Goal: Transaction & Acquisition: Purchase product/service

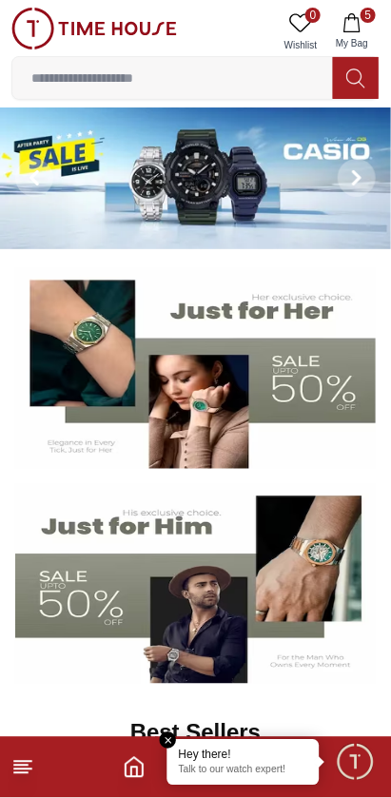
click at [366, 32] on button "5 My Bag" at bounding box center [351, 32] width 55 height 48
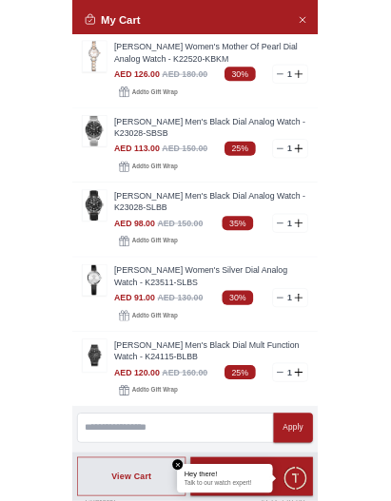
scroll to position [189, 0]
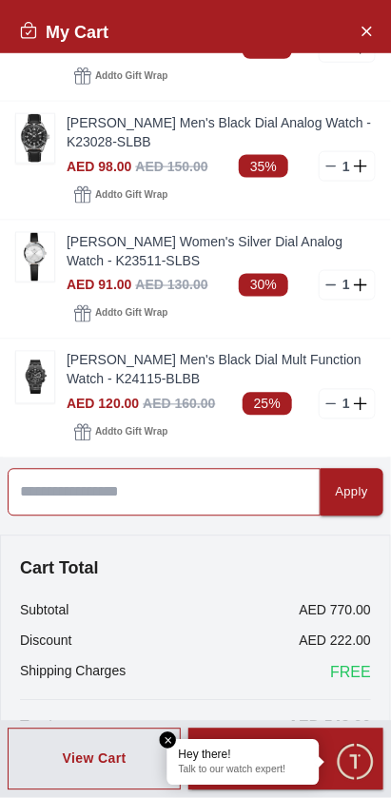
click at [204, 488] on input at bounding box center [164, 493] width 313 height 48
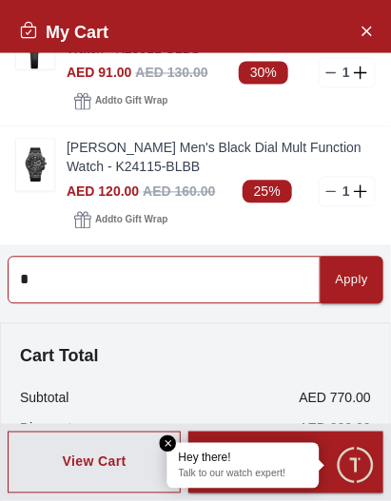
scroll to position [487, 0]
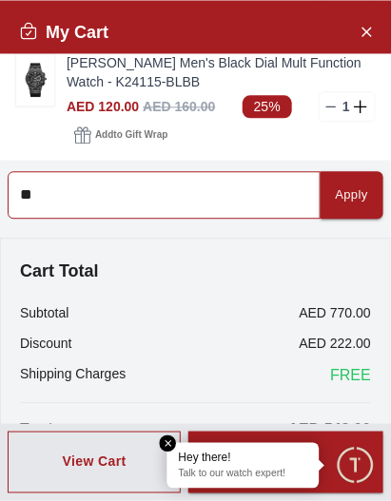
type input "*"
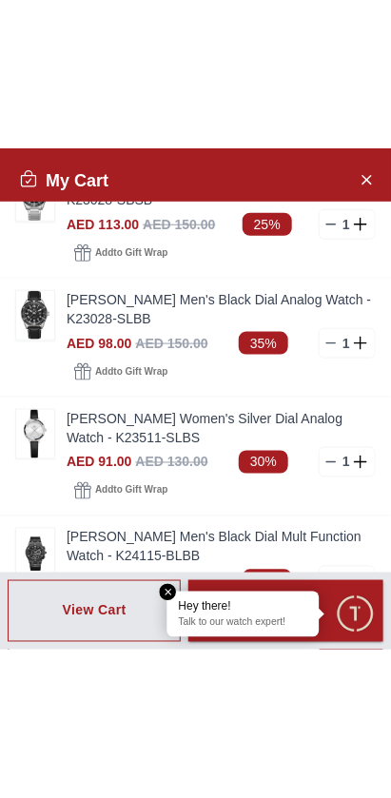
scroll to position [0, 0]
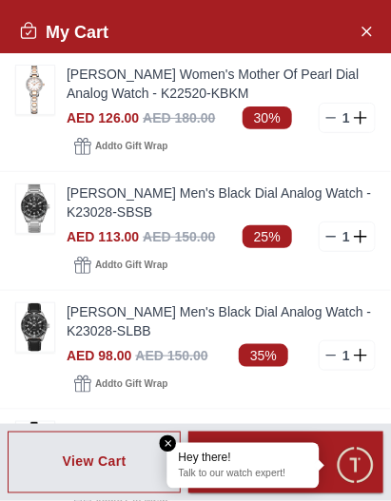
click at [106, 74] on link "[PERSON_NAME] Women's Mother Of Pearl Dial Analog Watch - K22520-KBKM" at bounding box center [221, 84] width 309 height 38
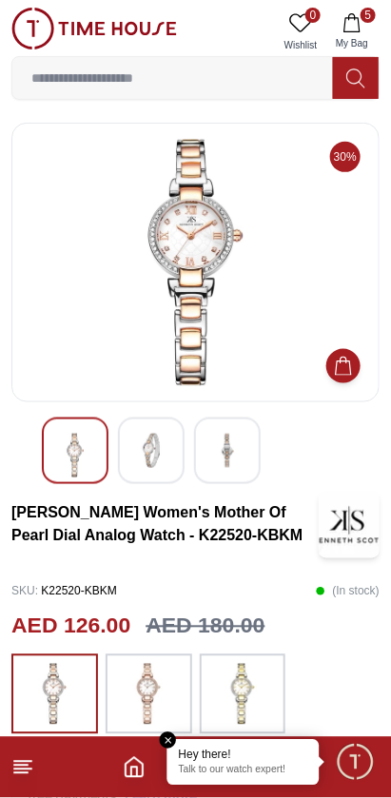
click at [147, 445] on img at bounding box center [151, 451] width 34 height 34
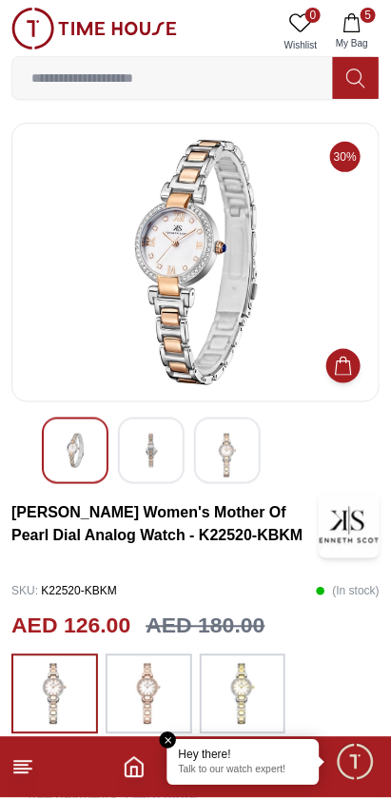
click at [240, 453] on img at bounding box center [227, 456] width 34 height 44
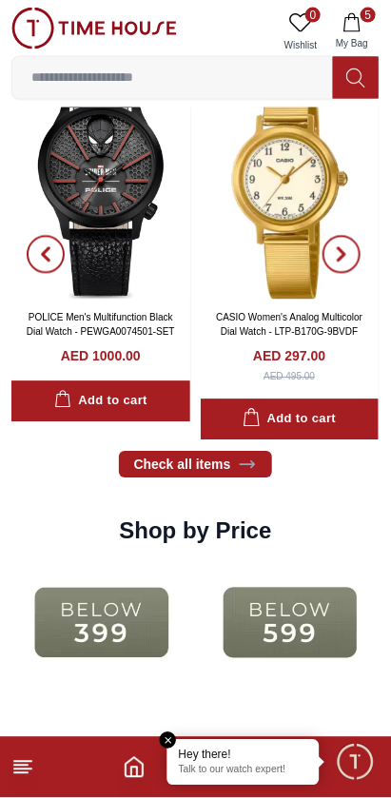
scroll to position [2232, 0]
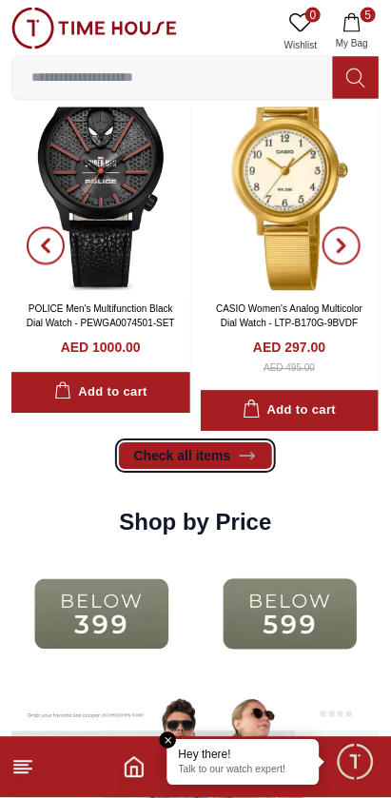
click at [246, 454] on icon at bounding box center [247, 456] width 19 height 19
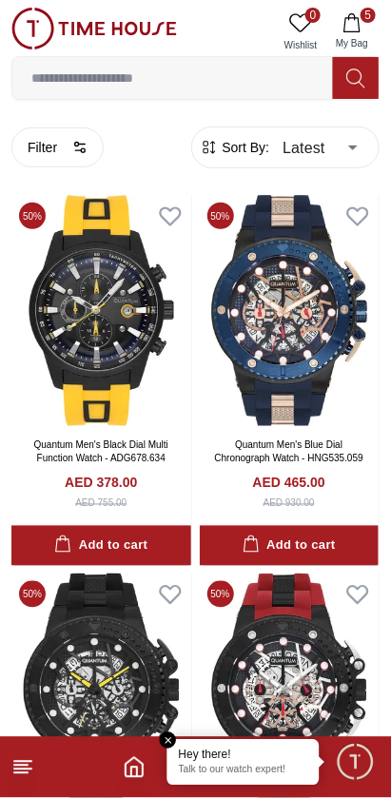
click at [221, 78] on input at bounding box center [172, 78] width 320 height 38
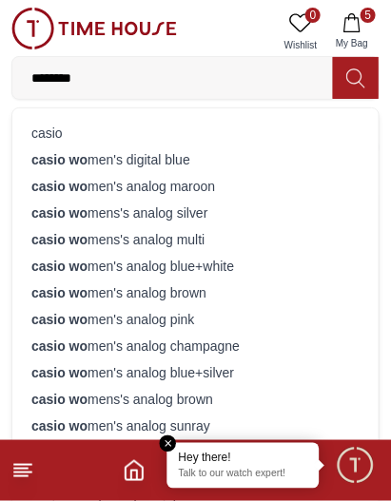
type input "********"
click at [235, 211] on div "casio wo mens's analog silver" at bounding box center [195, 213] width 343 height 27
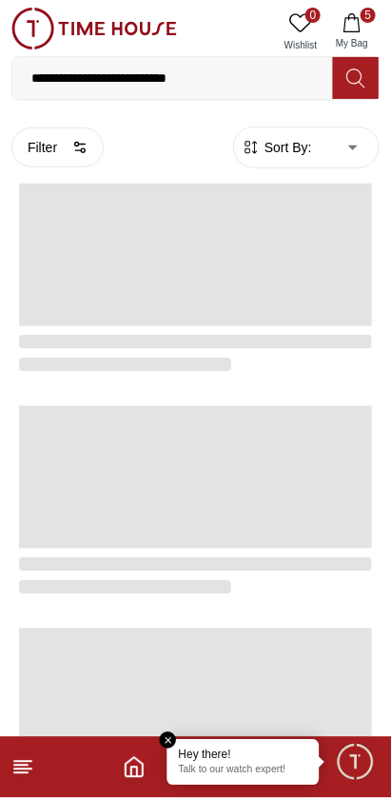
type input "******"
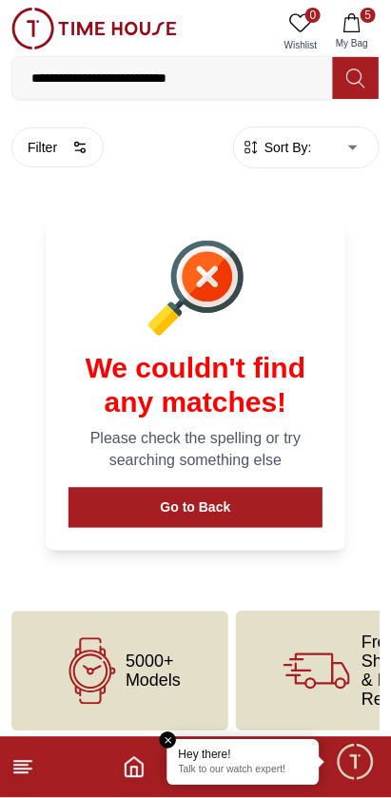
click at [229, 69] on input "**********" at bounding box center [172, 78] width 320 height 38
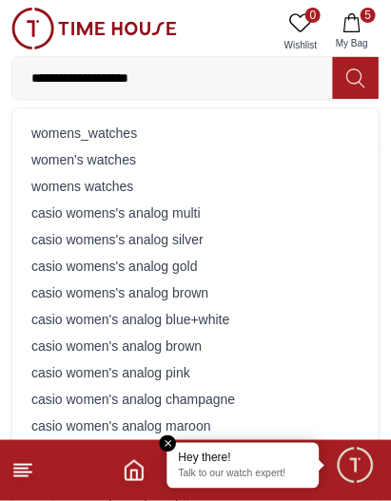
type input "**********"
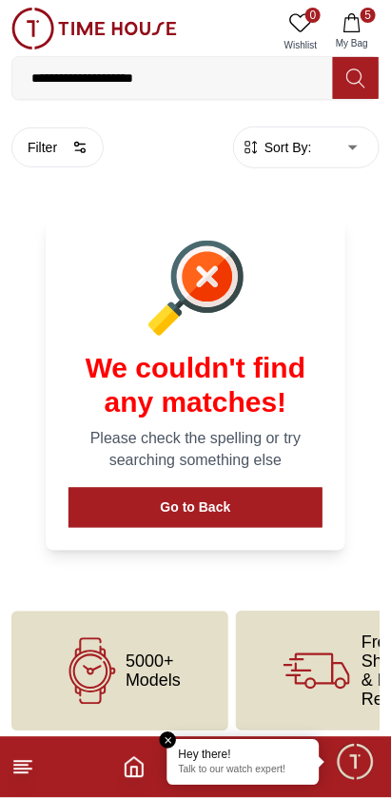
click at [187, 82] on input "**********" at bounding box center [172, 78] width 320 height 38
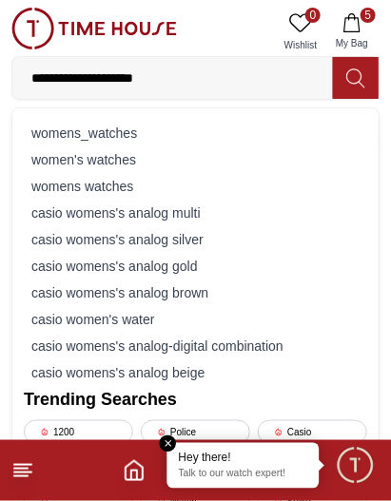
click at [59, 185] on div "womens watches" at bounding box center [195, 186] width 343 height 27
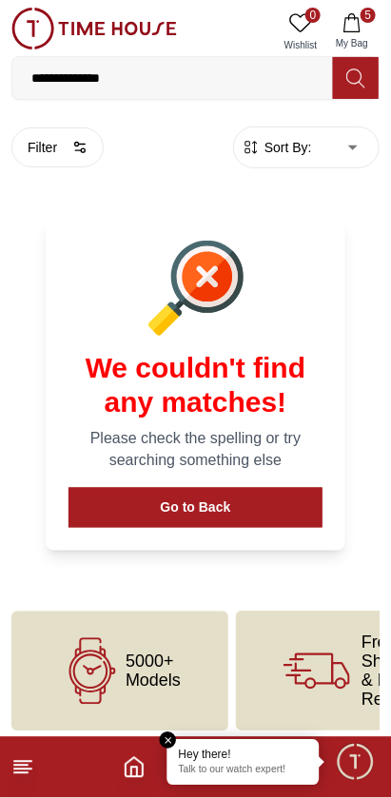
click at [264, 502] on button "Go to Back" at bounding box center [195, 508] width 254 height 40
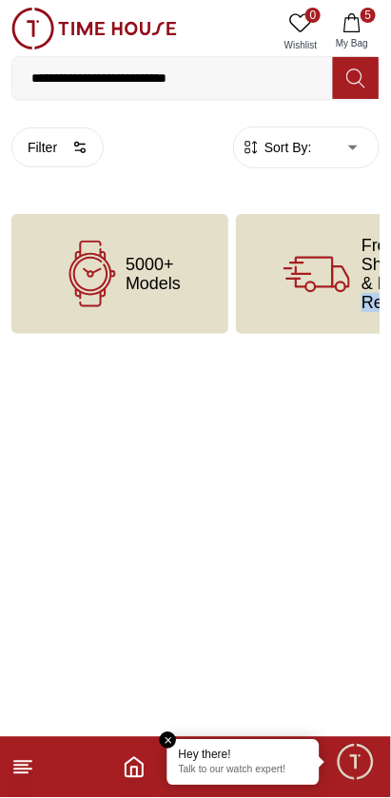
type input "*"
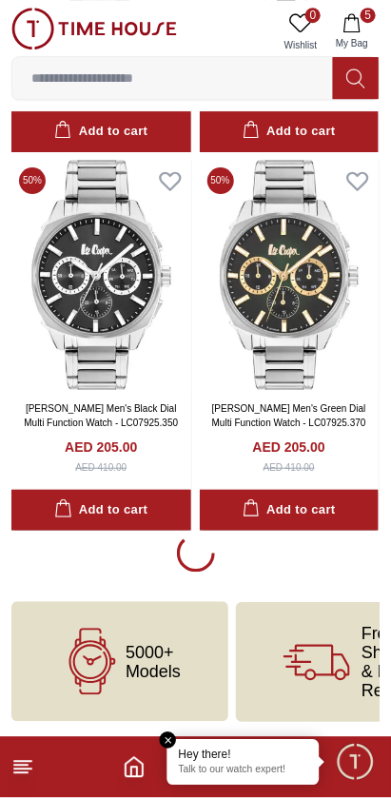
scroll to position [3448, 0]
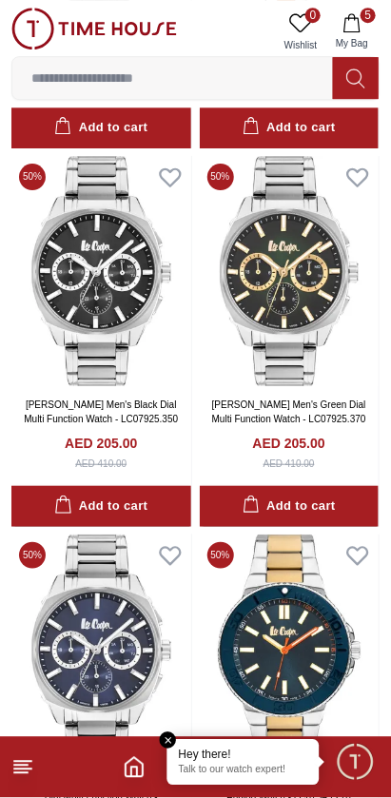
click at [63, 299] on img at bounding box center [101, 271] width 180 height 231
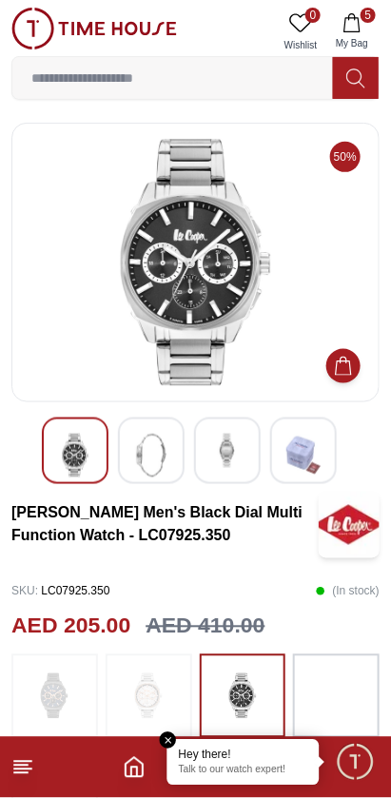
click at [158, 460] on img at bounding box center [151, 456] width 34 height 44
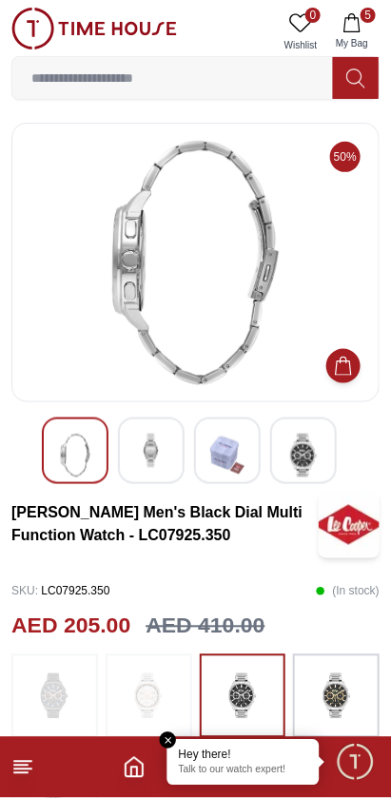
click at [237, 470] on img at bounding box center [227, 456] width 34 height 44
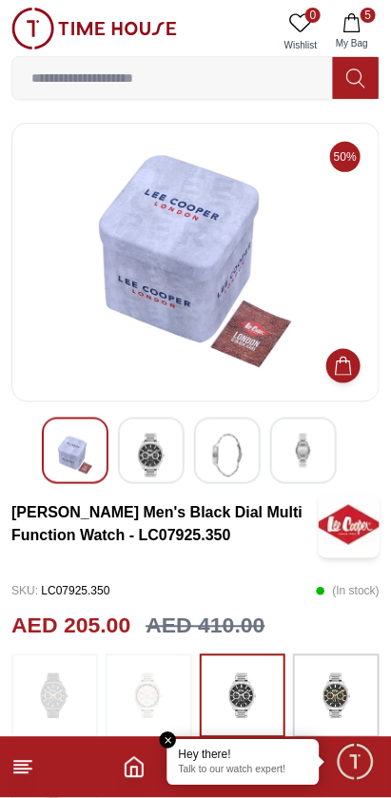
click at [321, 450] on div at bounding box center [303, 450] width 67 height 67
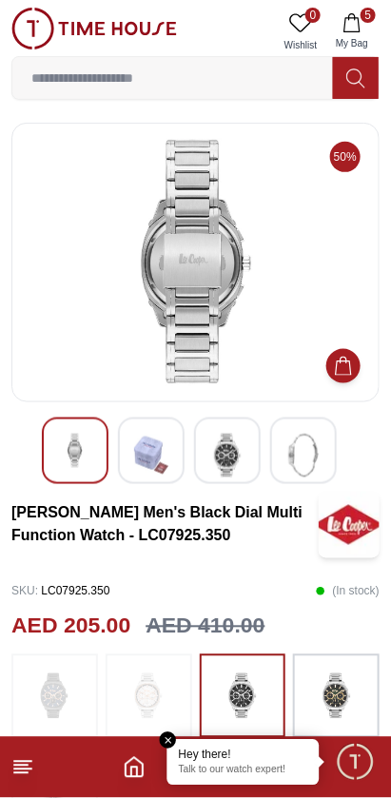
click at [318, 459] on img at bounding box center [303, 456] width 34 height 44
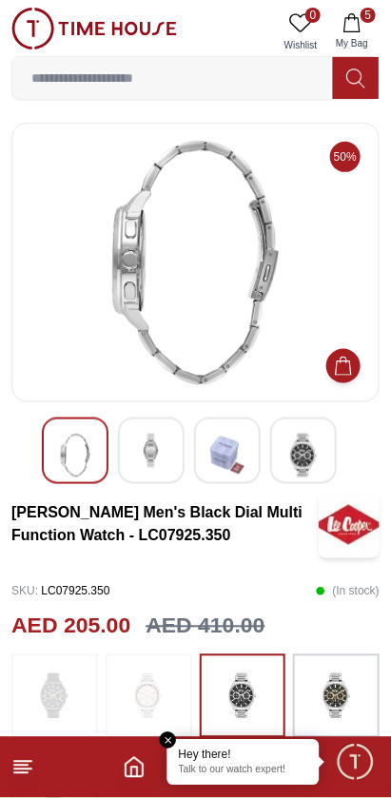
click at [154, 451] on img at bounding box center [151, 451] width 34 height 34
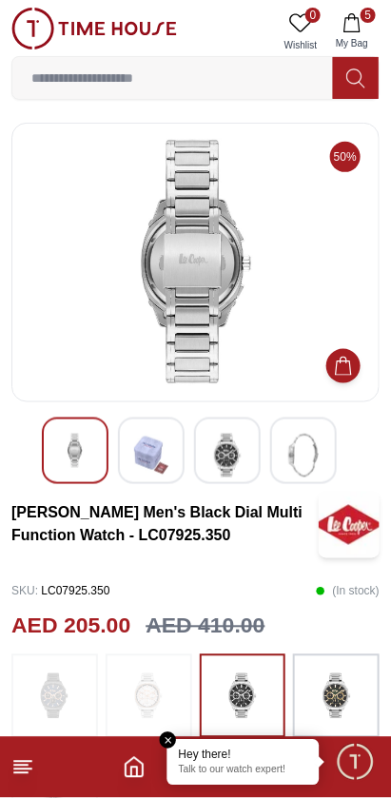
click at [243, 452] on img at bounding box center [227, 456] width 34 height 44
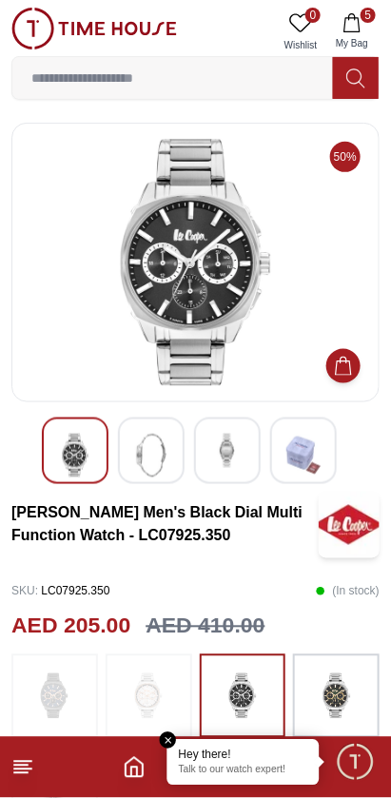
click at [320, 452] on div at bounding box center [303, 450] width 67 height 67
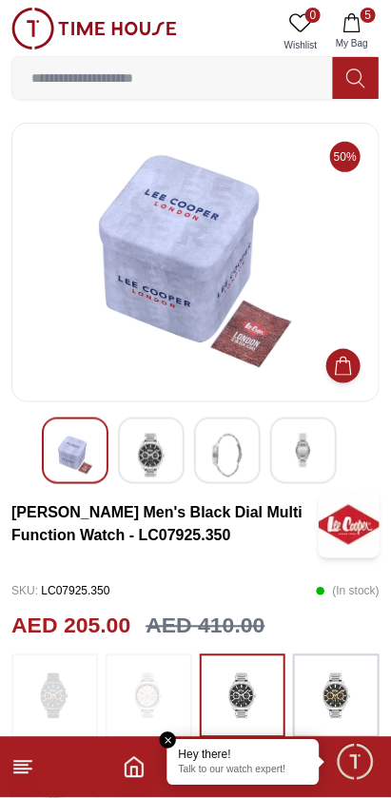
click at [228, 456] on img at bounding box center [227, 456] width 34 height 44
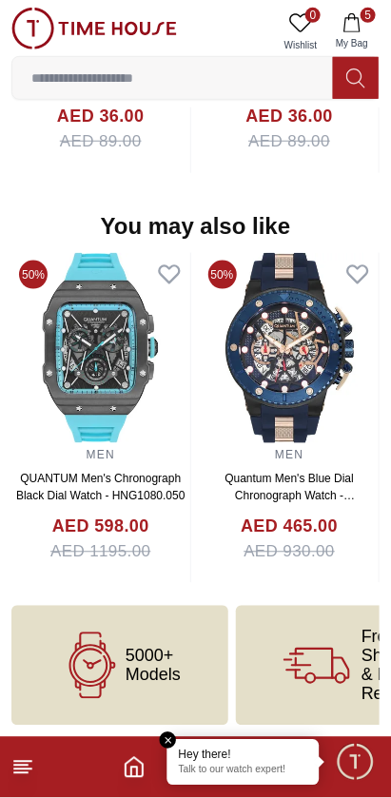
scroll to position [1941, 0]
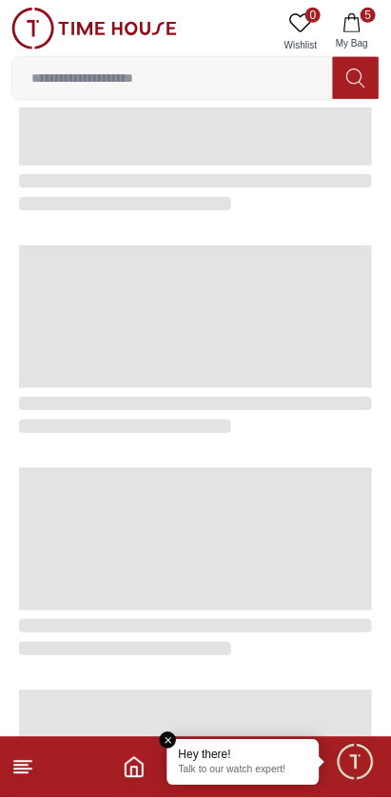
scroll to position [3156, 0]
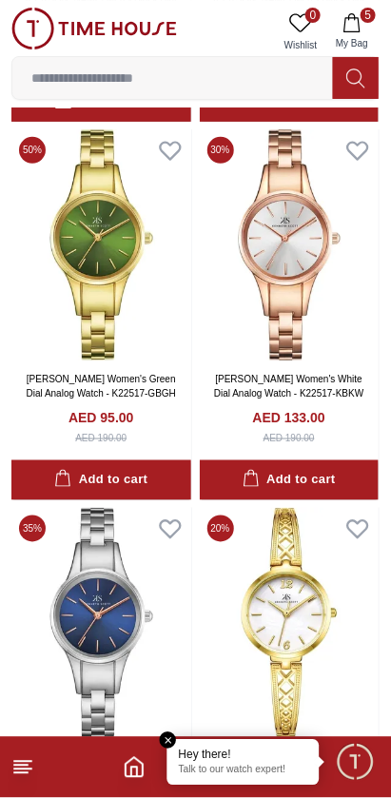
scroll to position [2717, 0]
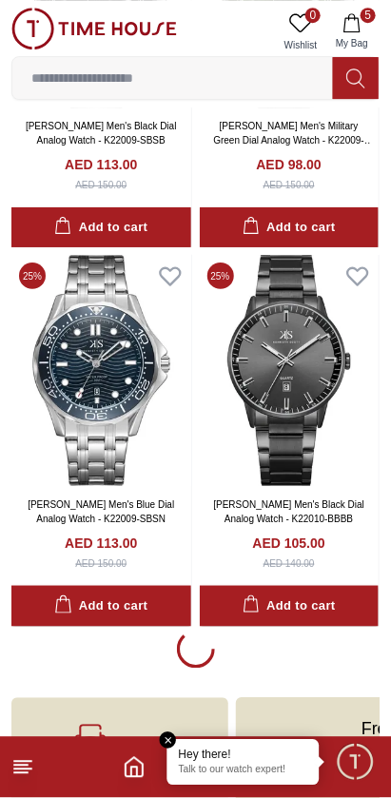
scroll to position [7140, 0]
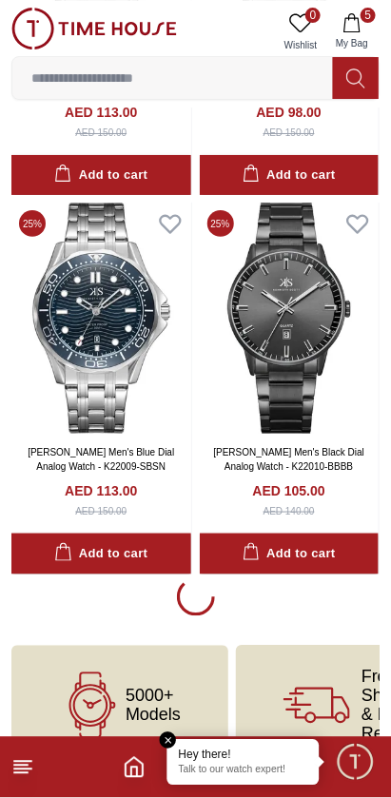
scroll to position [7197, 0]
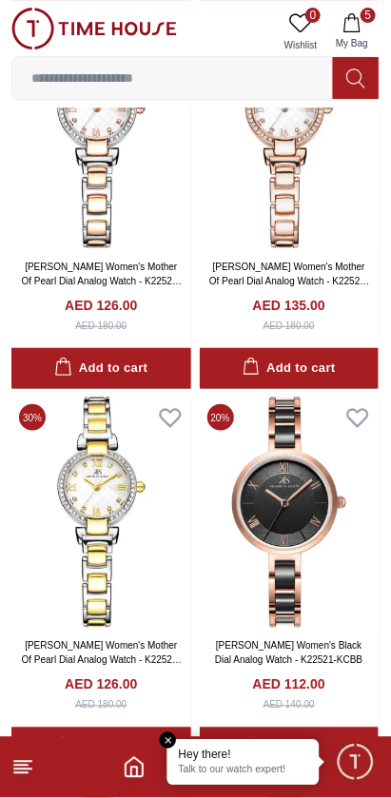
scroll to position [8134, 0]
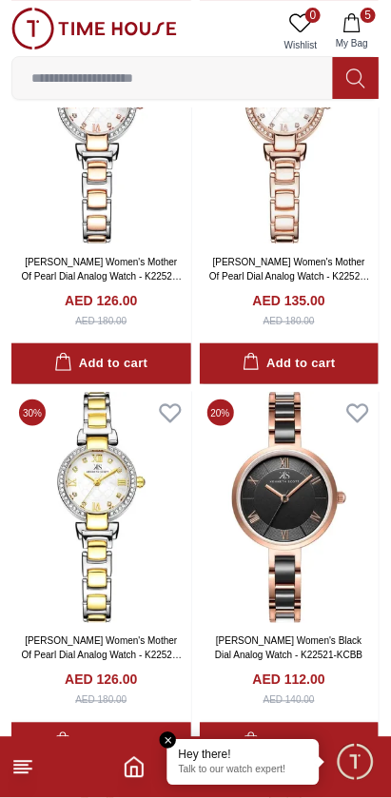
click at [301, 515] on img at bounding box center [290, 507] width 180 height 231
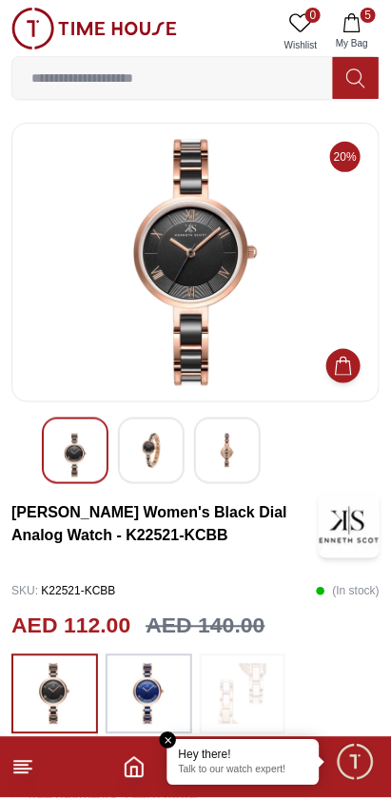
click at [145, 454] on img at bounding box center [151, 451] width 34 height 34
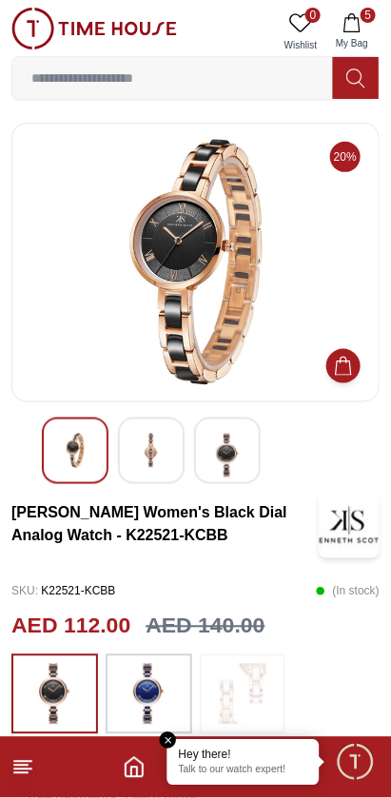
click at [254, 456] on div at bounding box center [227, 450] width 67 height 67
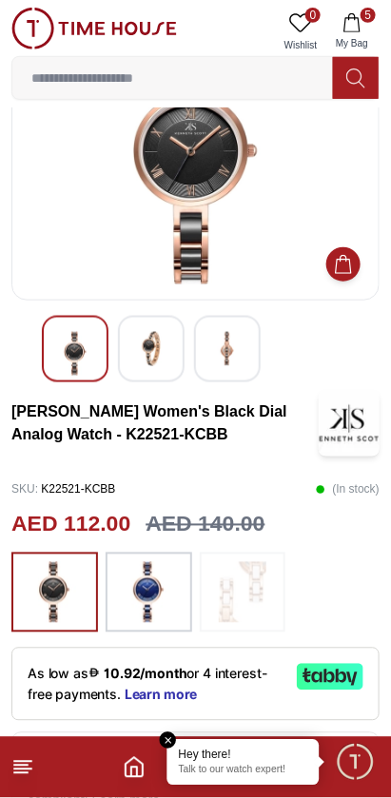
scroll to position [110, 0]
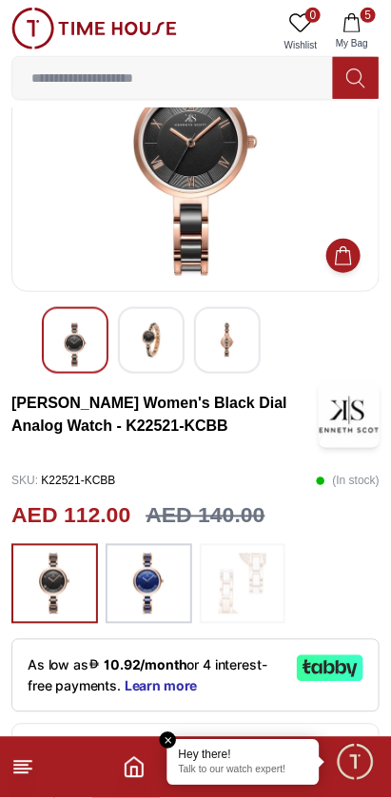
click at [165, 584] on img at bounding box center [149, 583] width 48 height 61
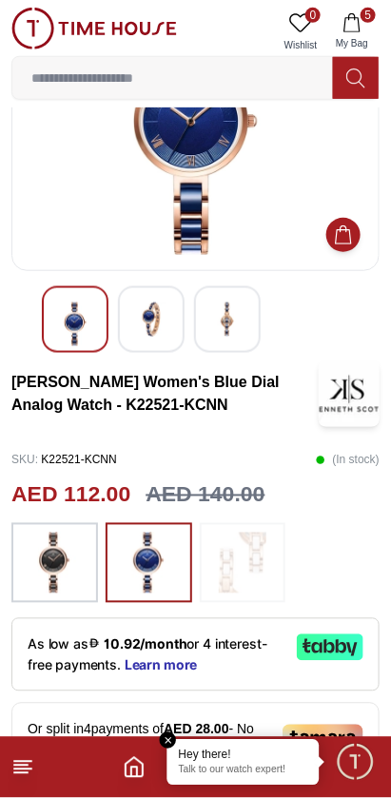
scroll to position [139, 0]
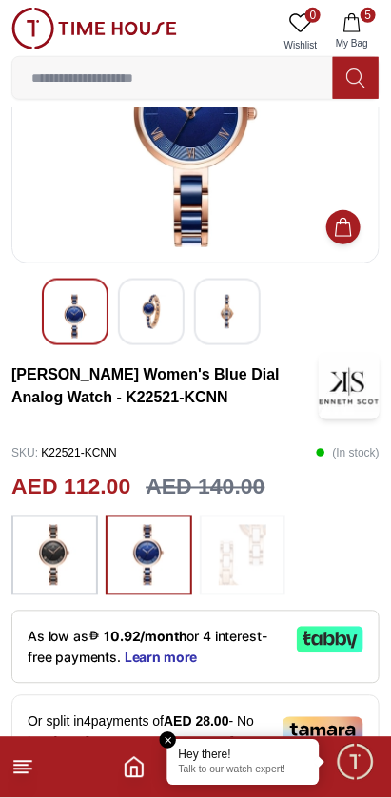
click at [66, 558] on img at bounding box center [54, 555] width 48 height 61
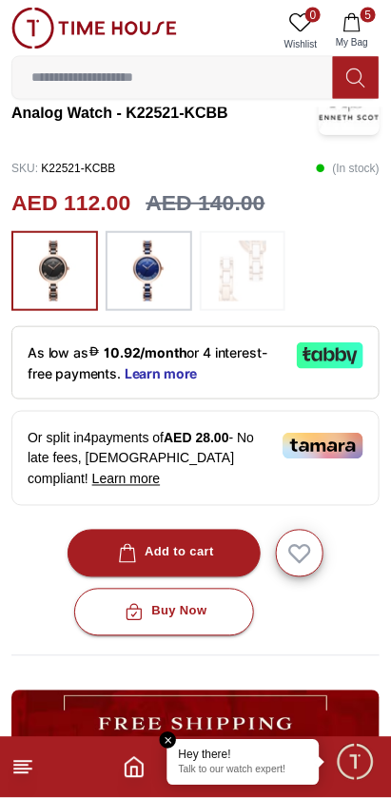
scroll to position [424, 0]
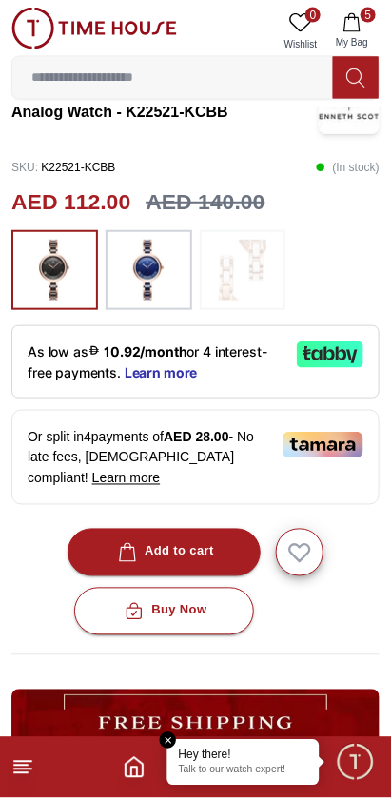
click at [200, 548] on div "Add to cart" at bounding box center [164, 552] width 100 height 22
